Goal: Navigation & Orientation: Find specific page/section

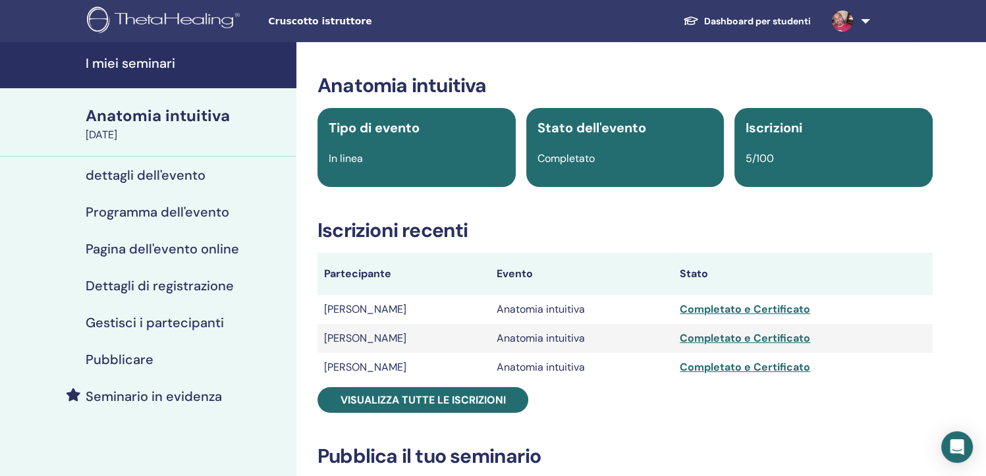
click at [113, 53] on link "I miei seminari" at bounding box center [148, 65] width 296 height 46
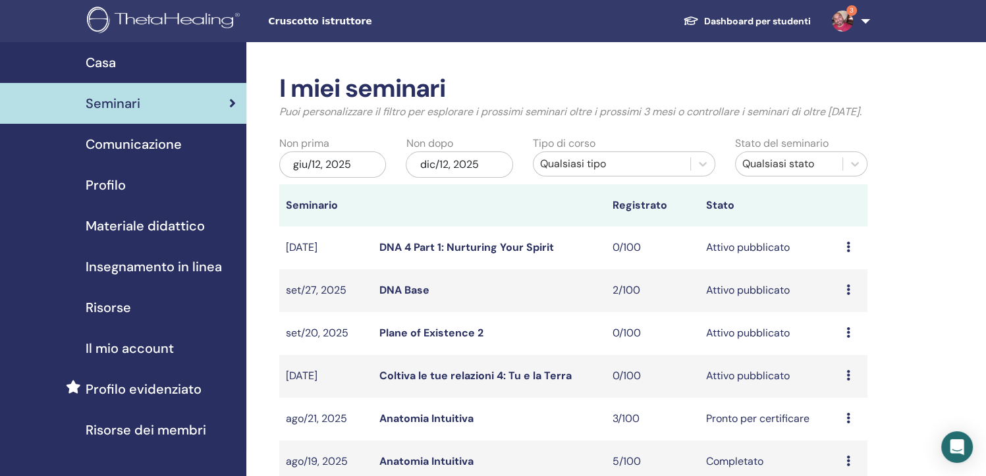
click at [388, 297] on link "DNA Base" at bounding box center [404, 290] width 50 height 14
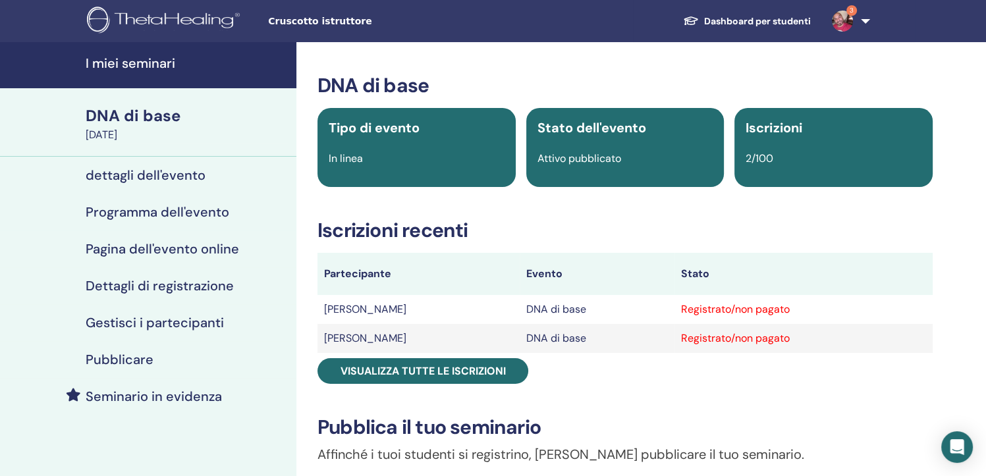
click at [124, 360] on h4 "Pubblicare" at bounding box center [120, 360] width 68 height 16
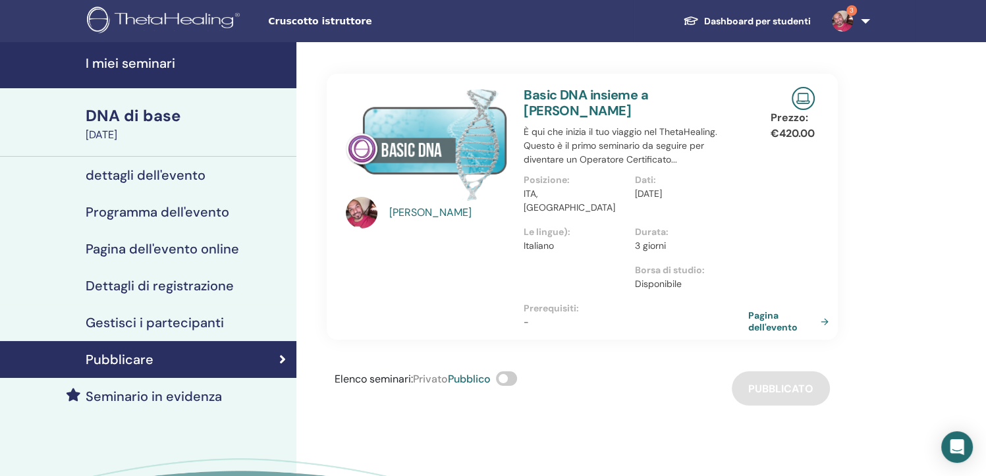
click at [761, 309] on link "Pagina dell'evento" at bounding box center [791, 321] width 86 height 24
